Goal: Information Seeking & Learning: Learn about a topic

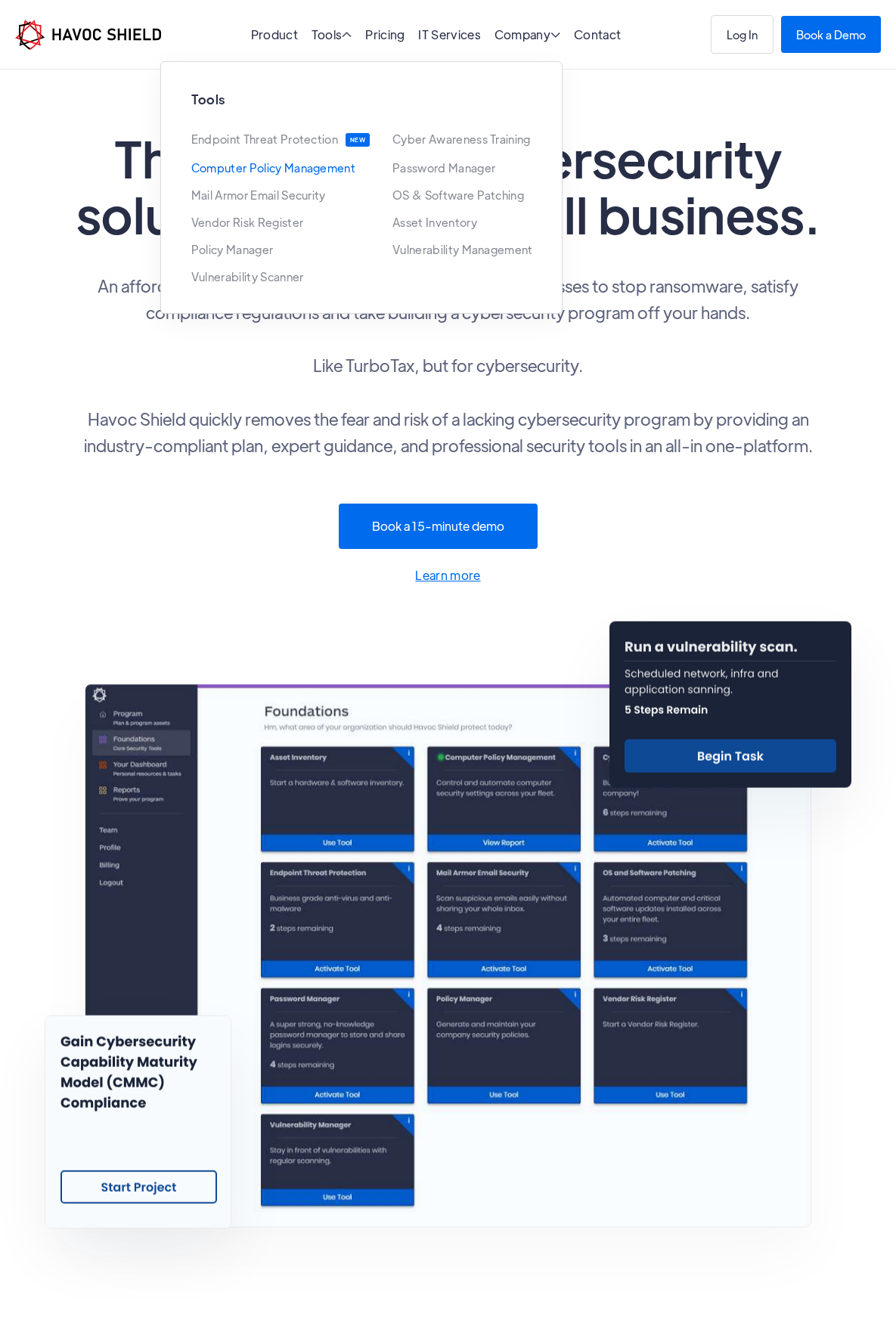
click at [298, 169] on link "Computer Policy Management" at bounding box center [273, 168] width 164 height 12
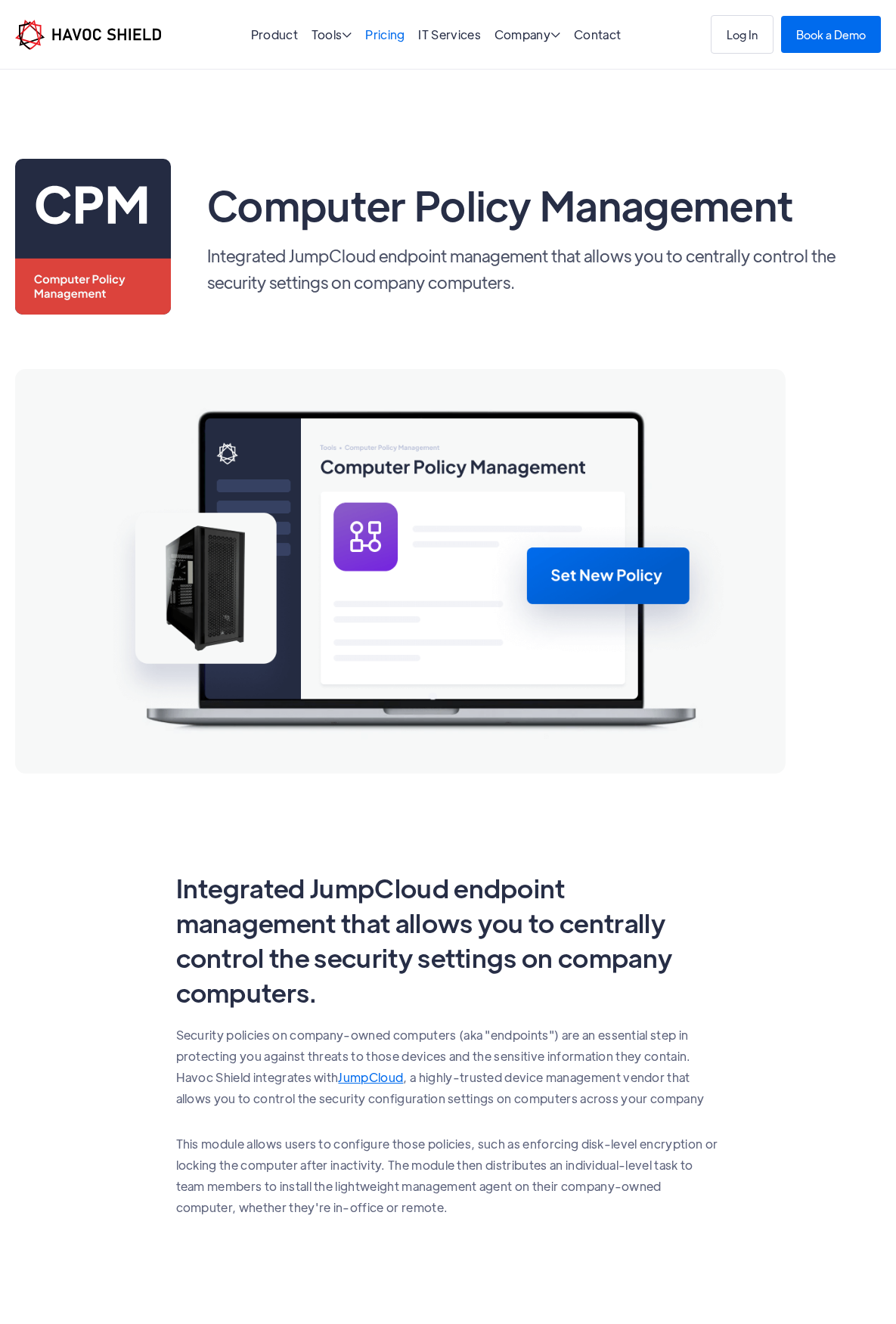
click at [387, 32] on link "Pricing" at bounding box center [385, 34] width 40 height 16
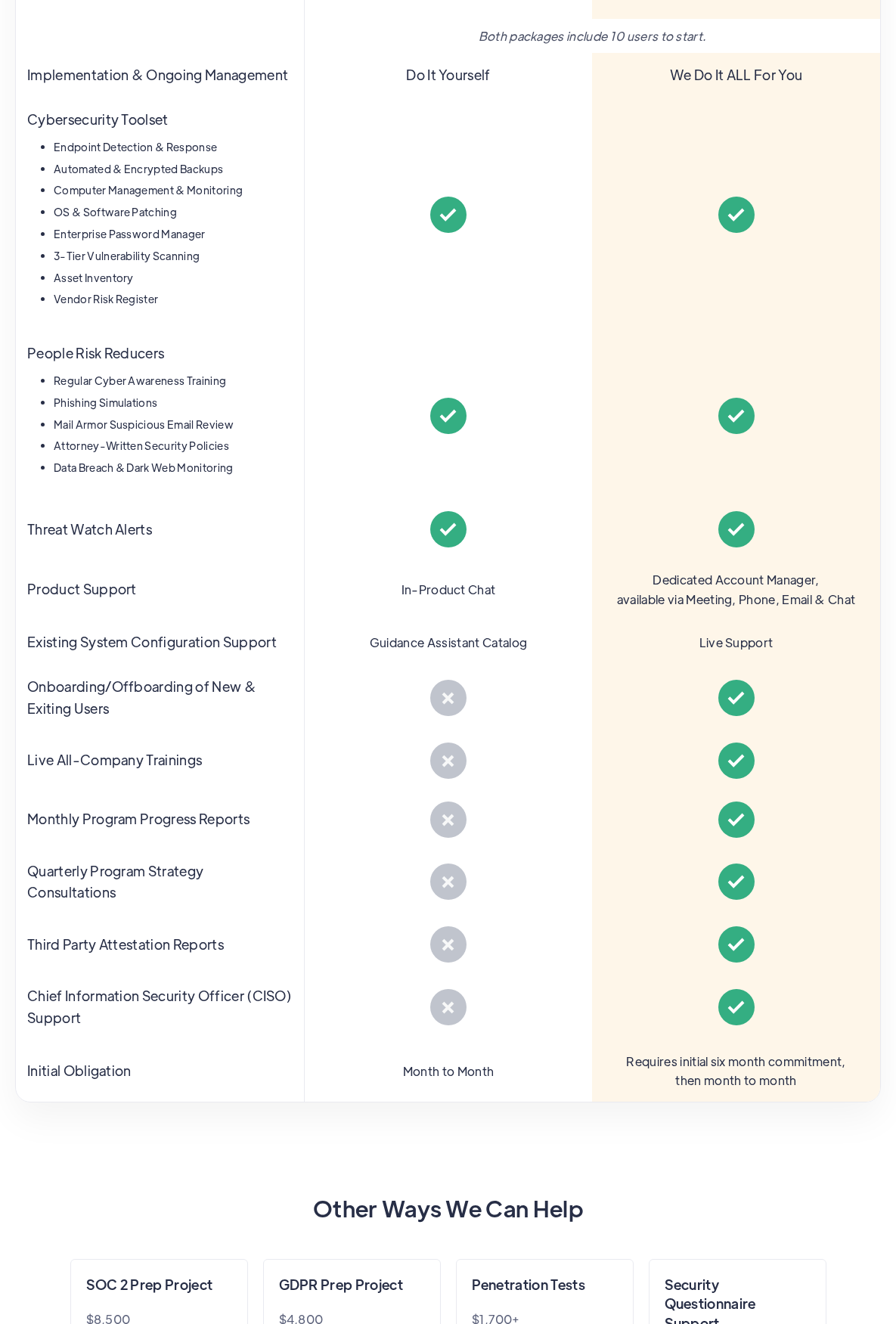
scroll to position [529, 0]
